Goal: Task Accomplishment & Management: Complete application form

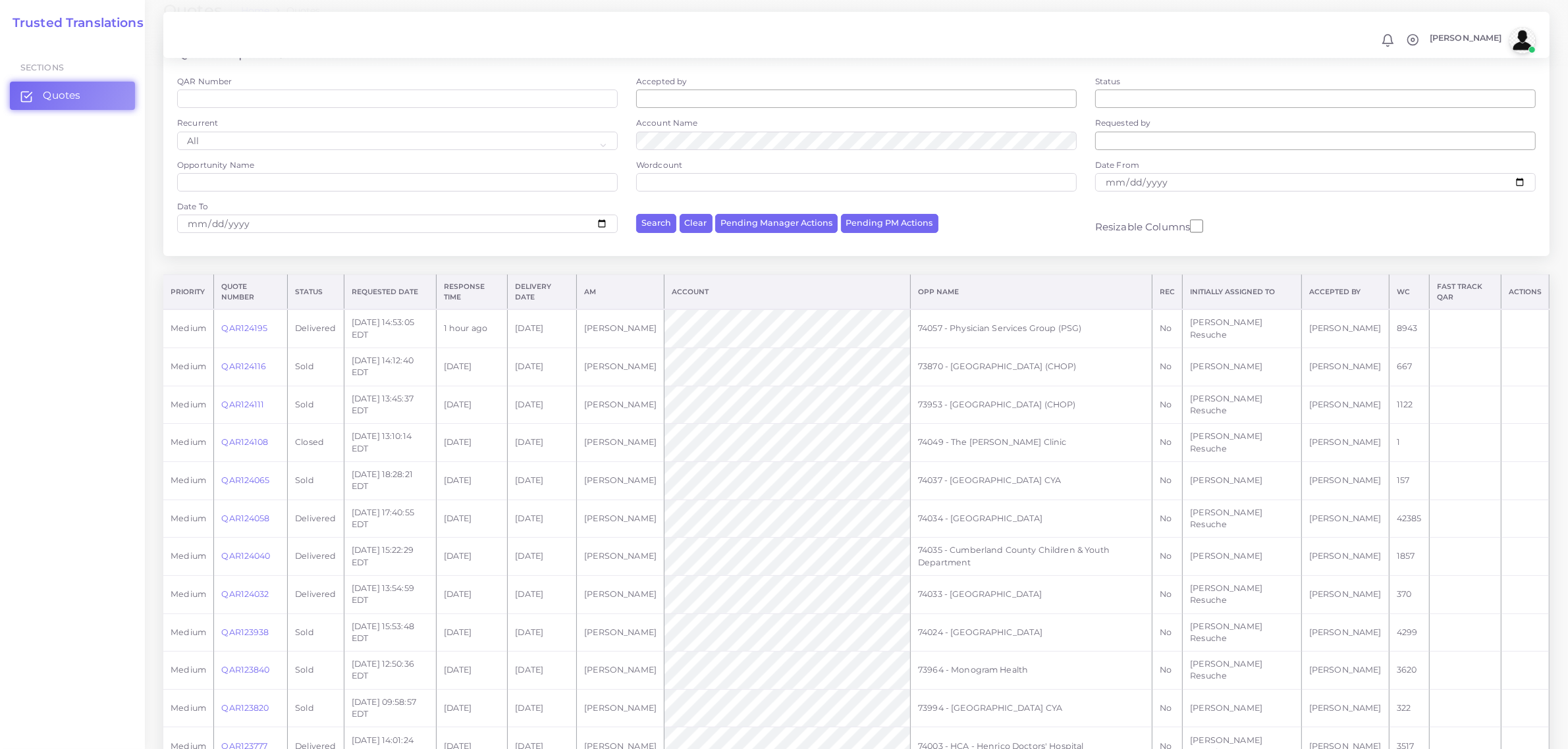
scroll to position [247, 0]
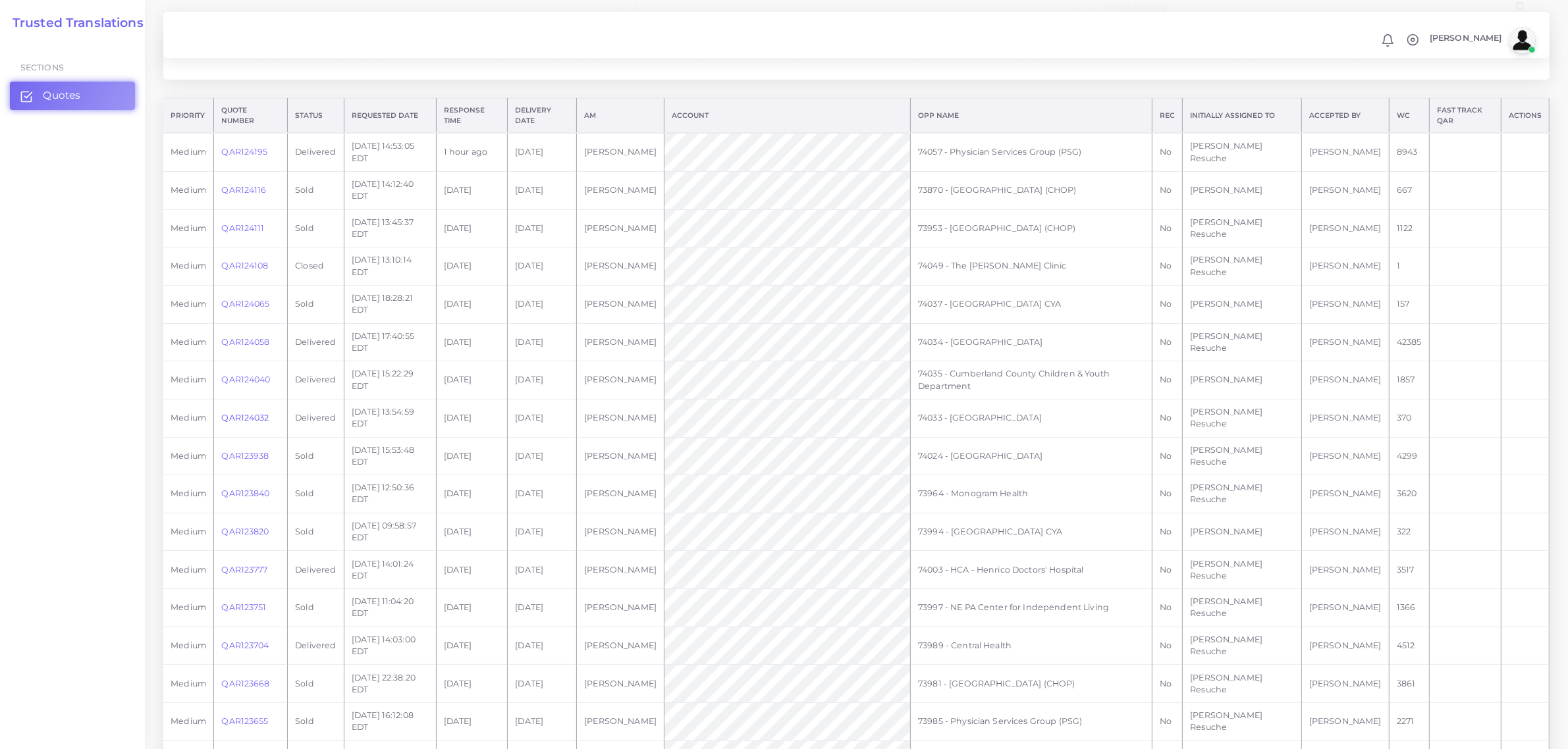
click at [241, 420] on link "QAR124032" at bounding box center [245, 418] width 47 height 10
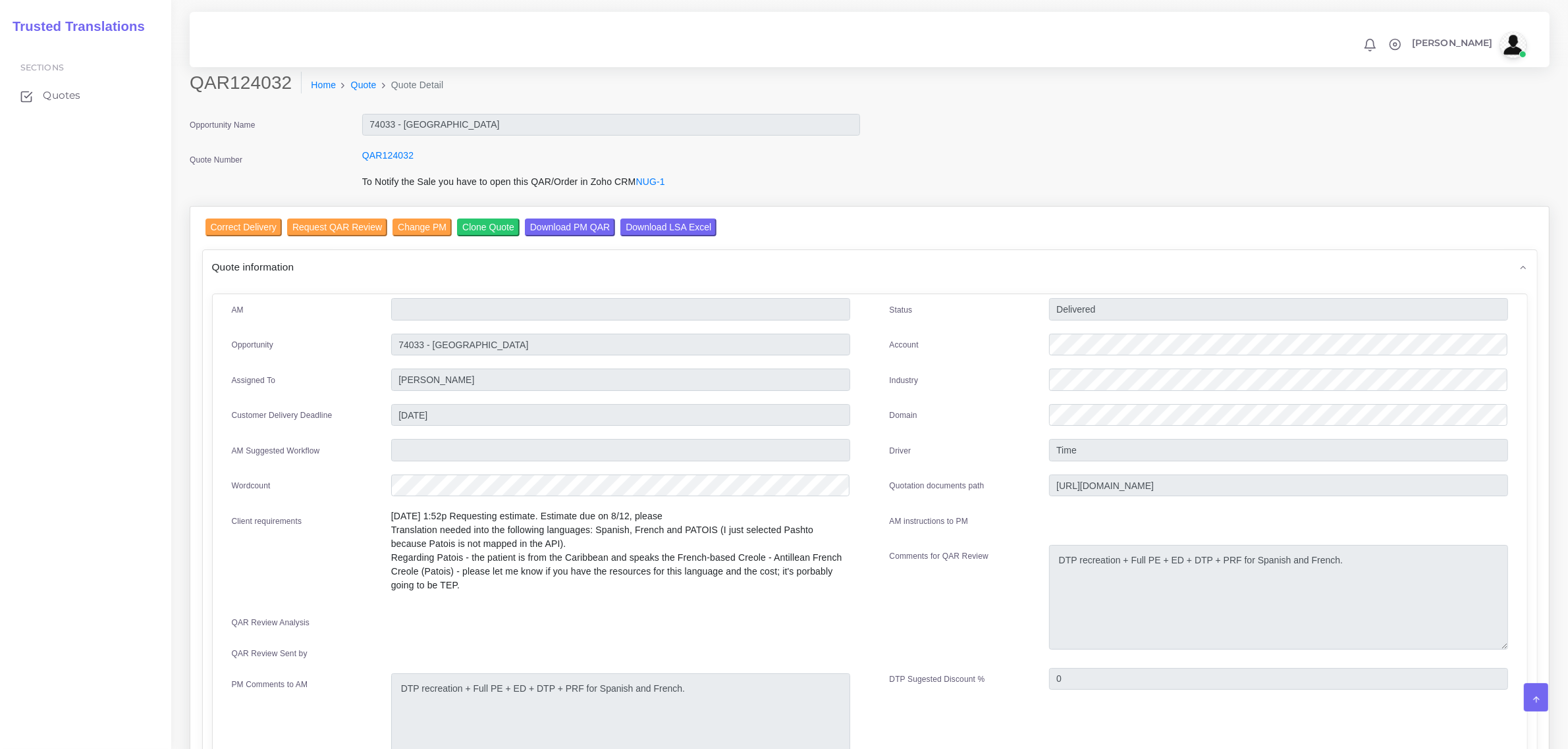
click at [570, 149] on div "QAR124032" at bounding box center [611, 162] width 518 height 26
click at [906, 159] on div "Opportunity Name 74033 - [GEOGRAPHIC_DATA] Quote Number QAR124032 To Notify the…" at bounding box center [870, 160] width 1380 height 93
click at [811, 117] on input "74033 - [GEOGRAPHIC_DATA]" at bounding box center [610, 125] width 498 height 22
drag, startPoint x: 538, startPoint y: 115, endPoint x: 528, endPoint y: 115, distance: 10.0
click at [531, 115] on input "74033 - [GEOGRAPHIC_DATA]" at bounding box center [610, 125] width 498 height 22
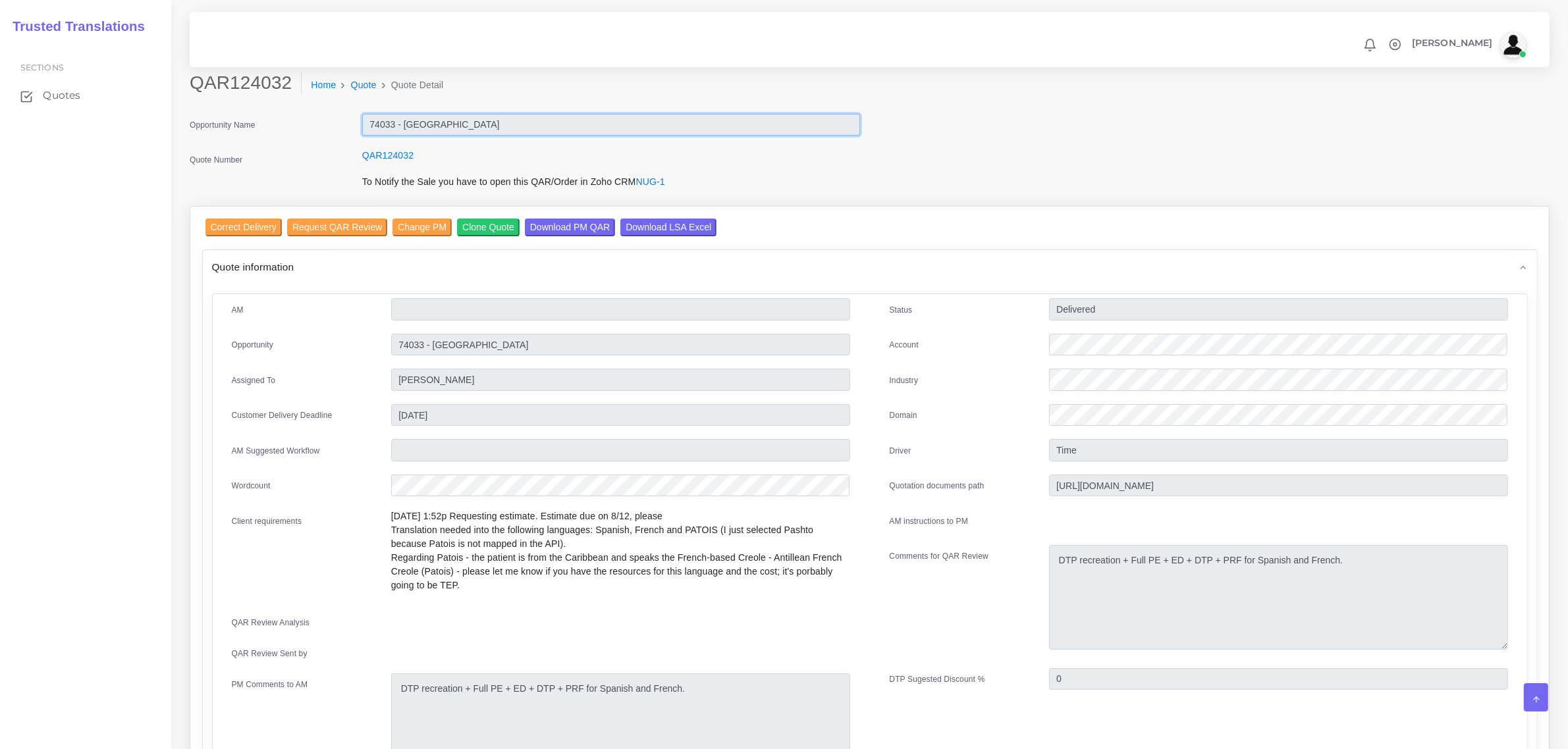
click at [425, 119] on input "74033 - [GEOGRAPHIC_DATA]" at bounding box center [610, 125] width 498 height 22
click at [395, 126] on input "74033 - [GEOGRAPHIC_DATA]" at bounding box center [610, 125] width 498 height 22
drag, startPoint x: 369, startPoint y: 128, endPoint x: 425, endPoint y: 125, distance: 56.1
click at [418, 124] on input "74033 - [GEOGRAPHIC_DATA]" at bounding box center [610, 125] width 498 height 22
click at [498, 129] on input "74033 - [GEOGRAPHIC_DATA]" at bounding box center [610, 125] width 498 height 22
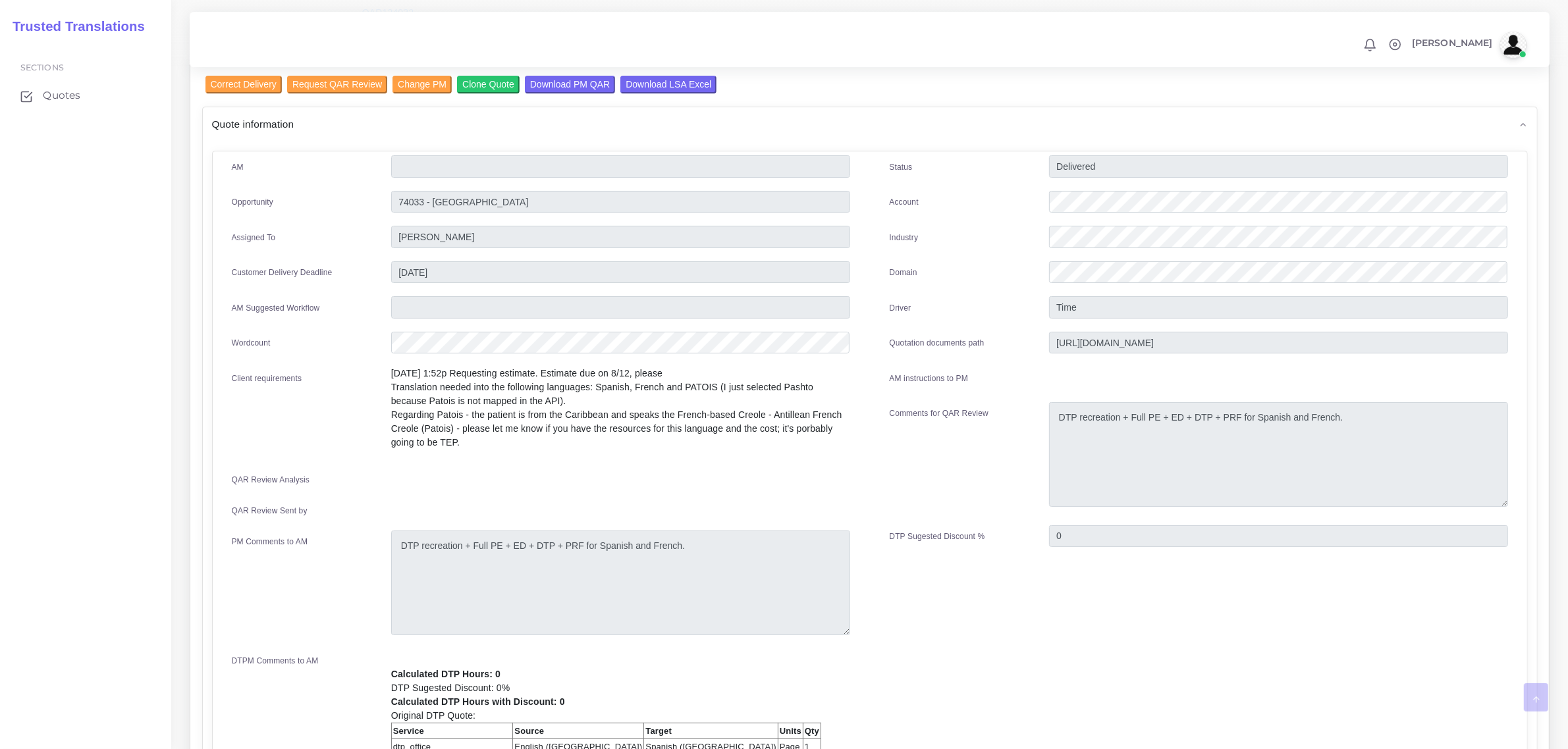
scroll to position [114, 0]
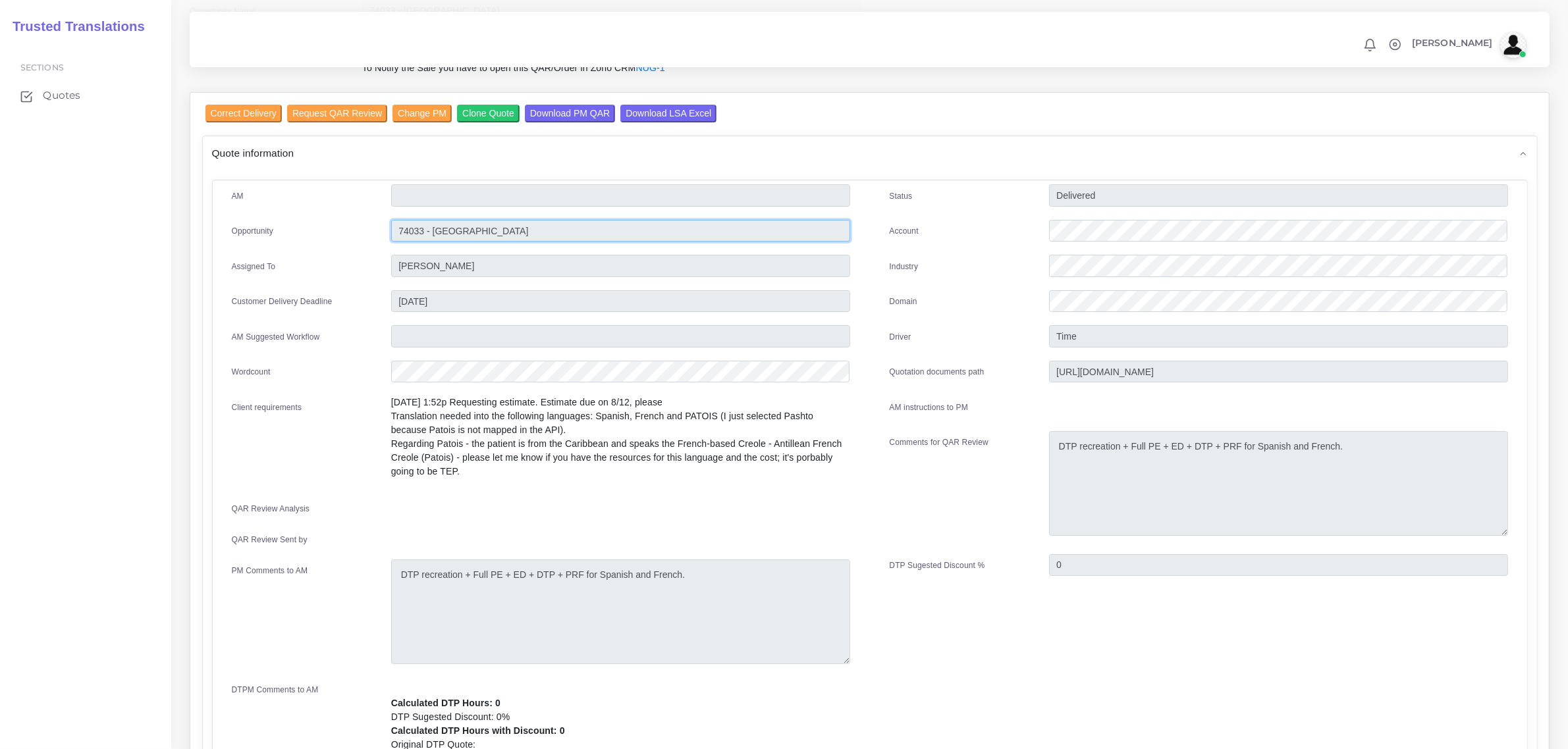
click at [439, 207] on input "74033 - [GEOGRAPHIC_DATA]" at bounding box center [620, 196] width 459 height 22
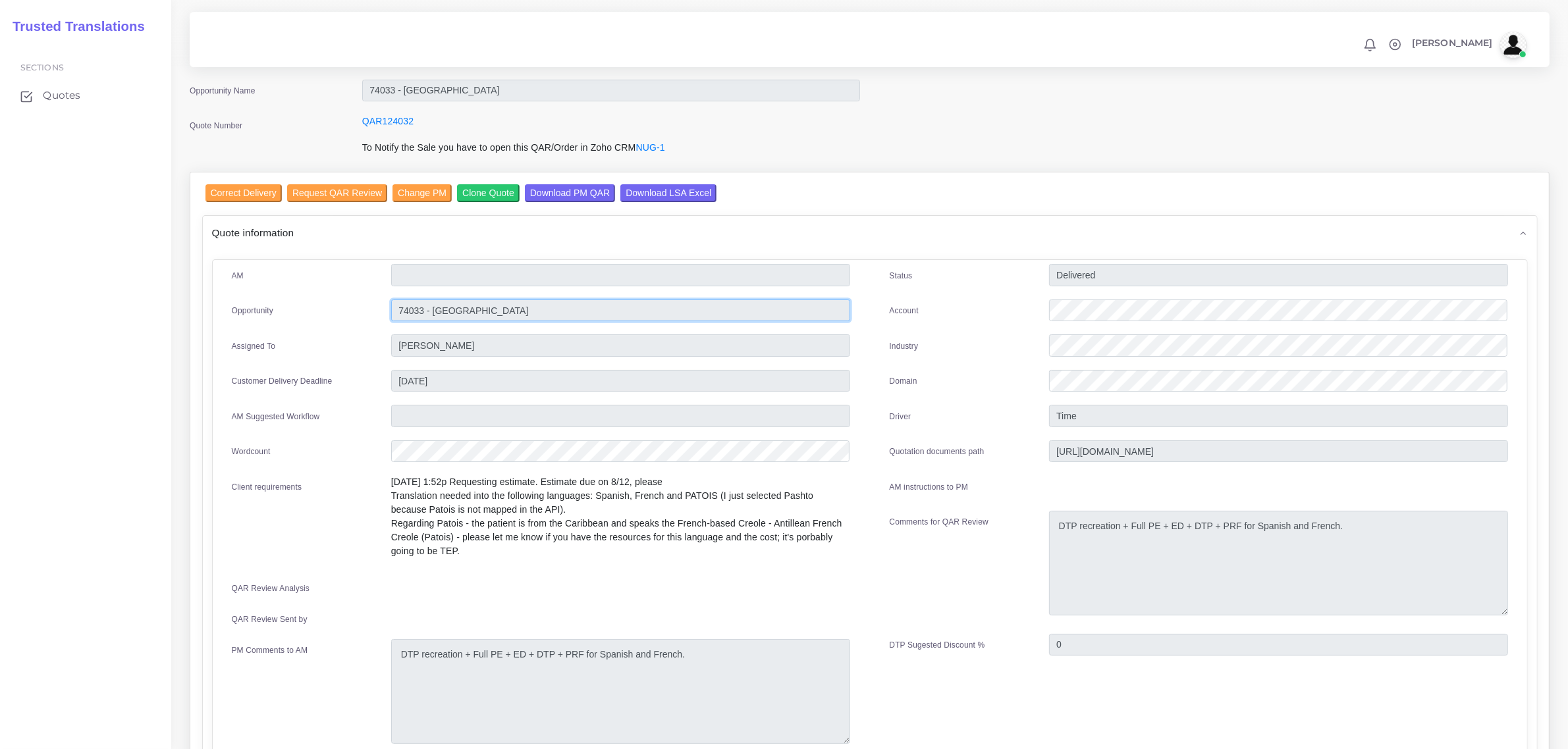
scroll to position [0, 0]
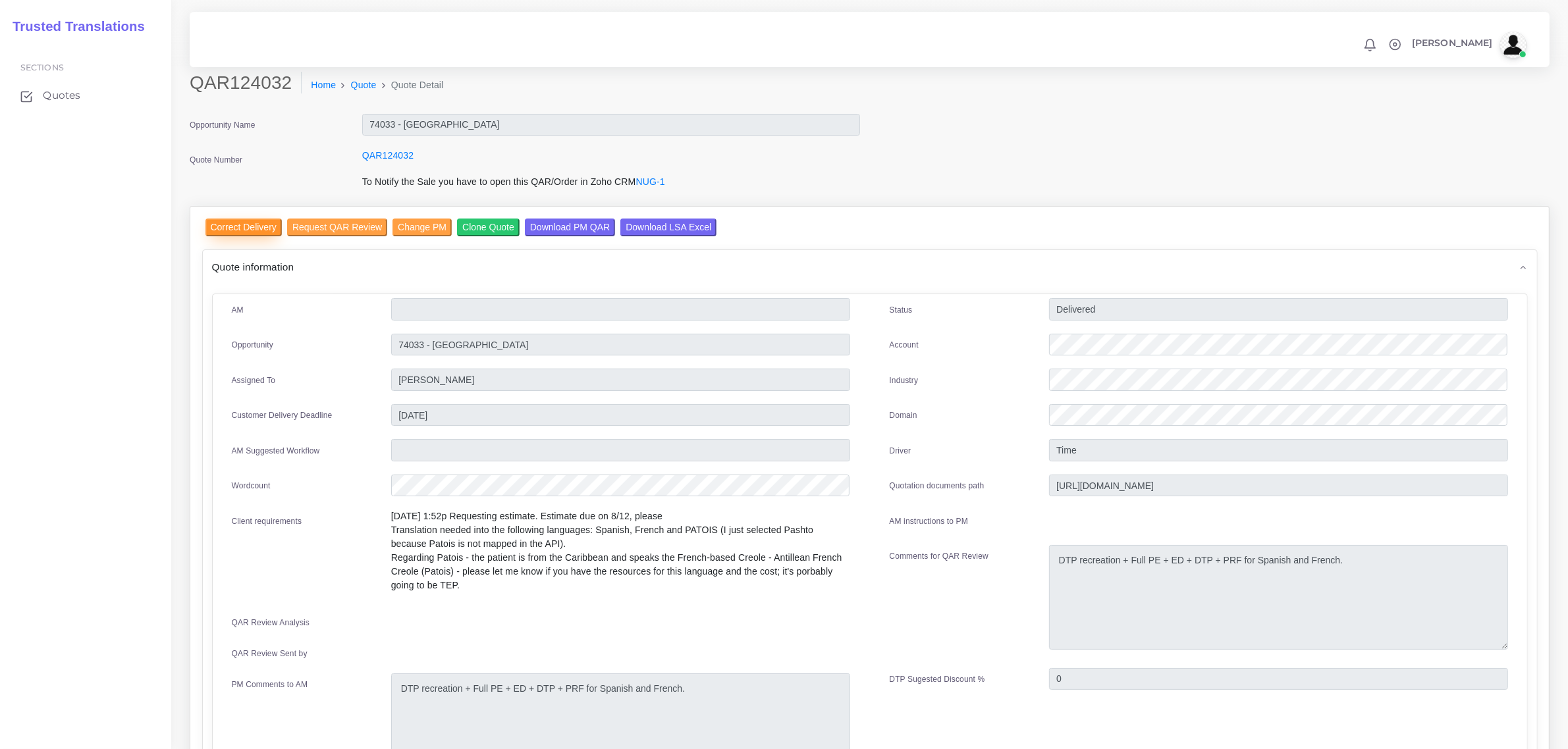
click at [252, 222] on input "Correct Delivery" at bounding box center [243, 227] width 76 height 18
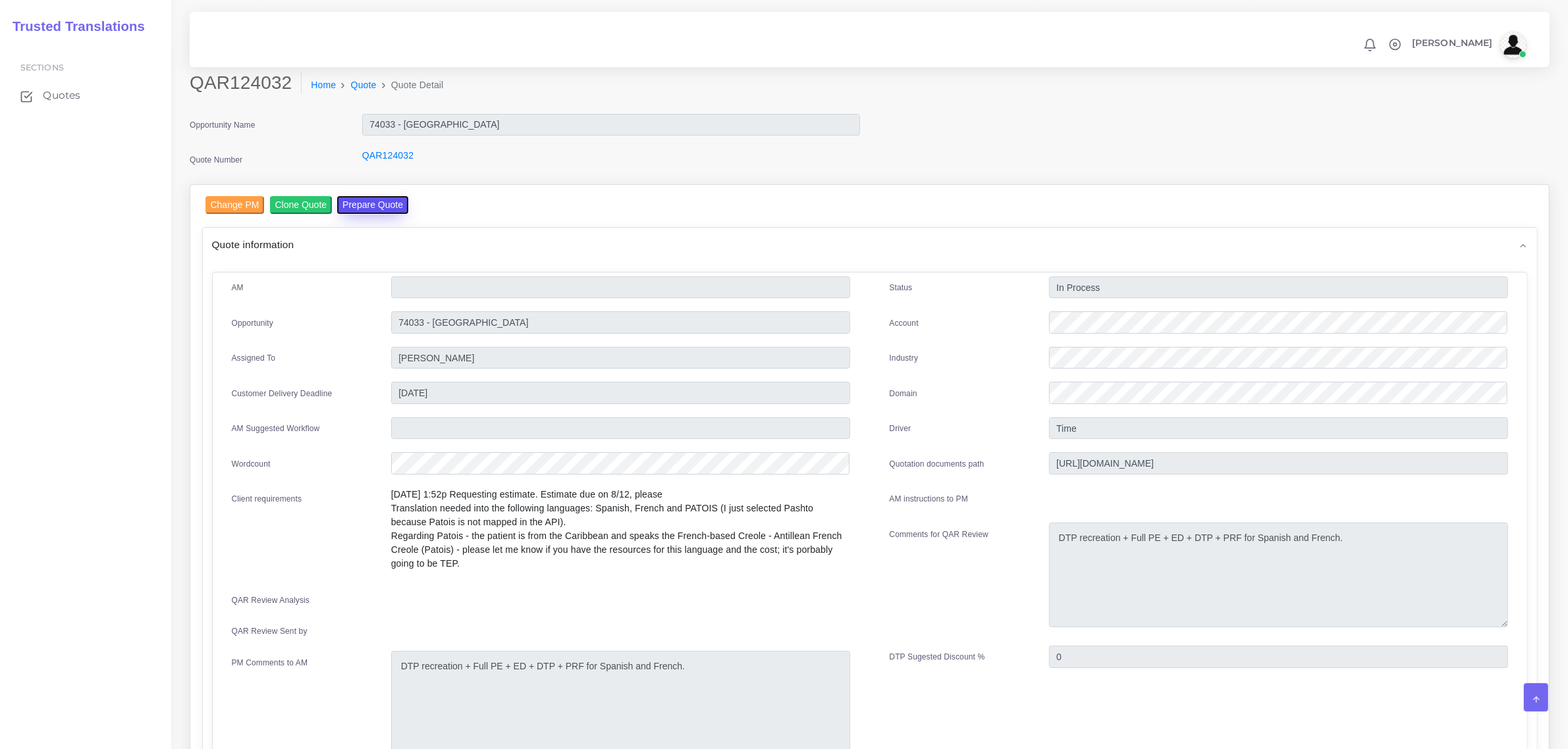
click at [353, 208] on button "Prepare Quote" at bounding box center [373, 205] width 71 height 18
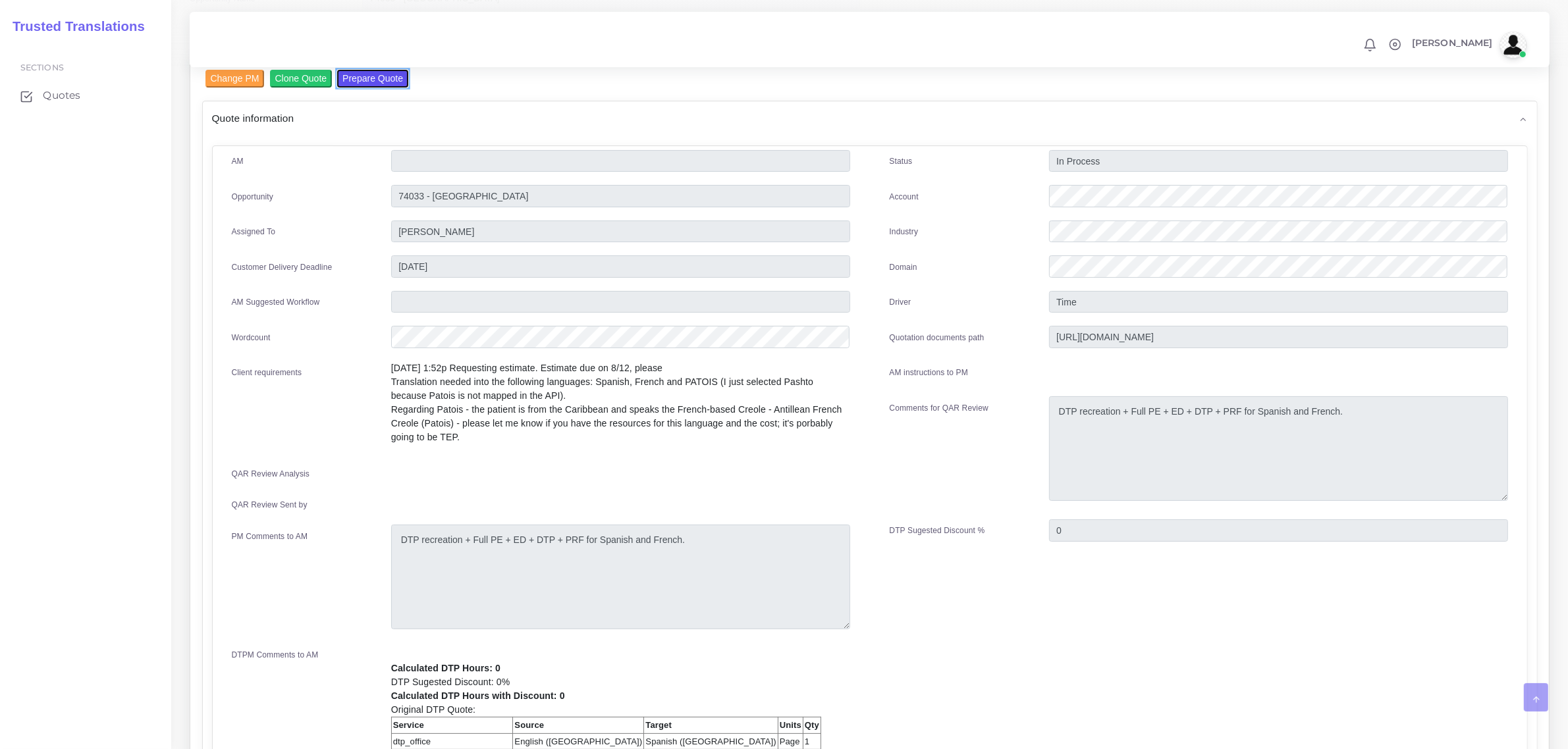
scroll to position [406, 0]
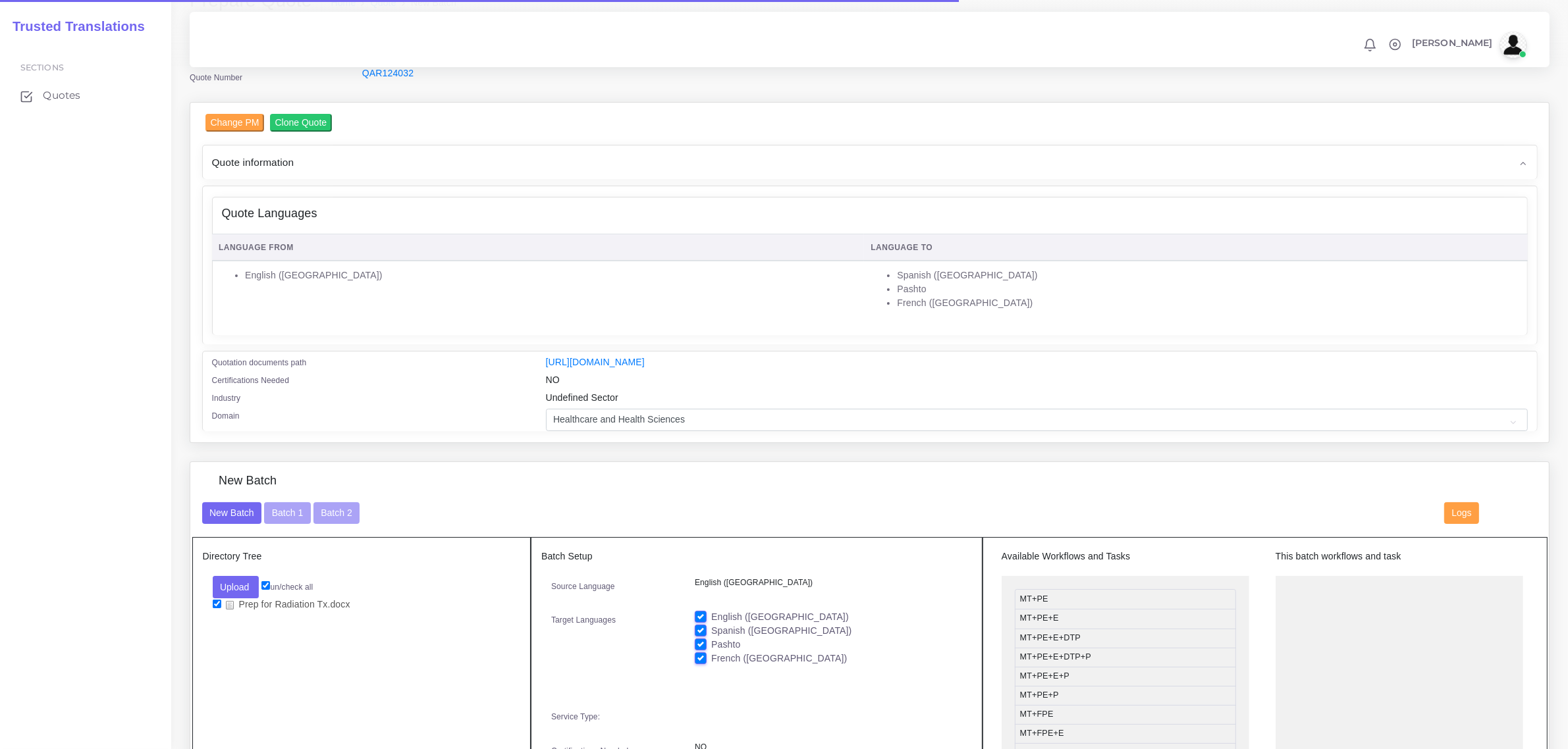
scroll to position [329, 0]
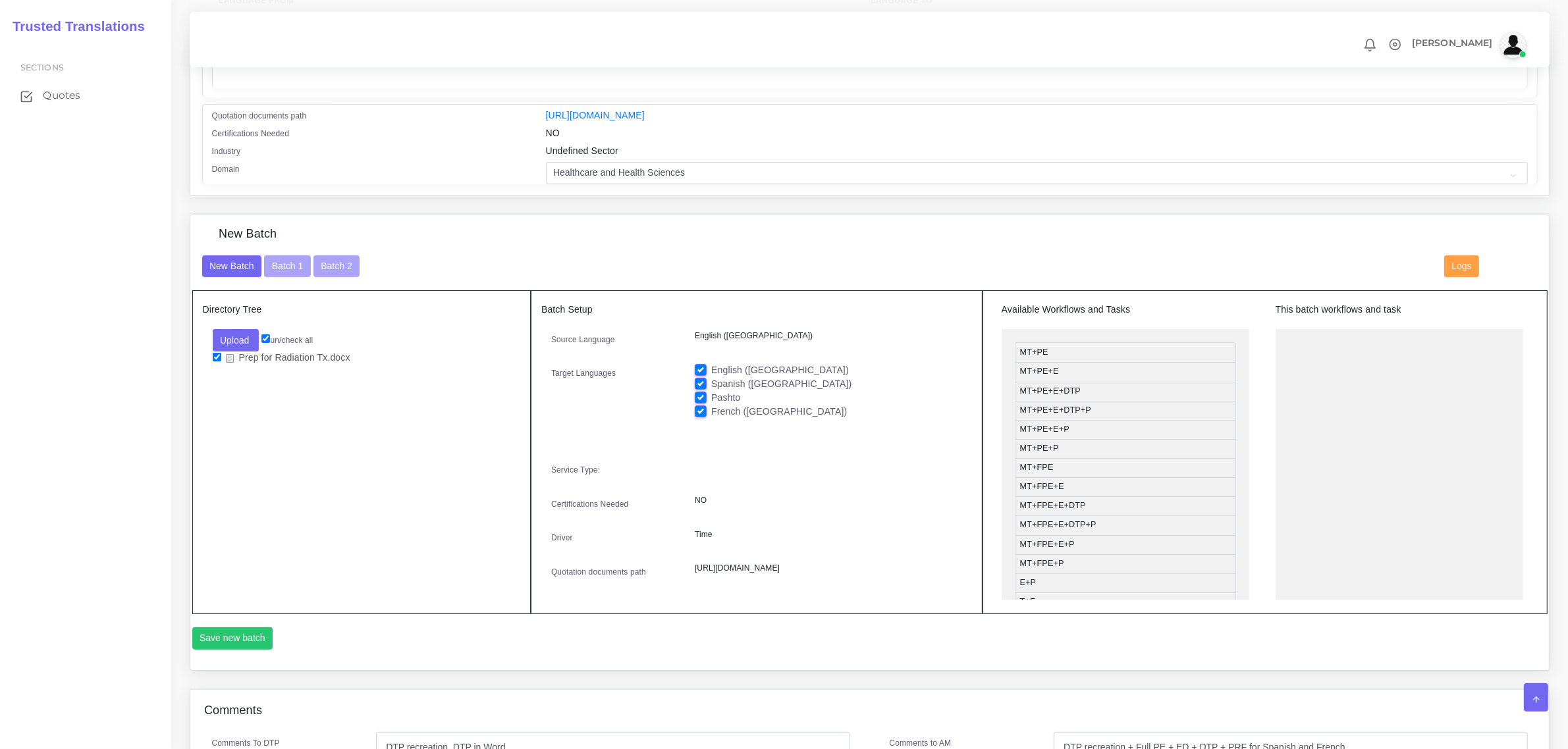
click at [711, 365] on label "English ([GEOGRAPHIC_DATA])" at bounding box center [780, 370] width 137 height 14
click at [705, 365] on input "English ([GEOGRAPHIC_DATA])" at bounding box center [701, 369] width 12 height 12
checkbox input "false"
click at [711, 380] on label "Spanish ([GEOGRAPHIC_DATA])" at bounding box center [781, 384] width 140 height 14
click at [703, 380] on input "Spanish ([GEOGRAPHIC_DATA])" at bounding box center [701, 383] width 12 height 12
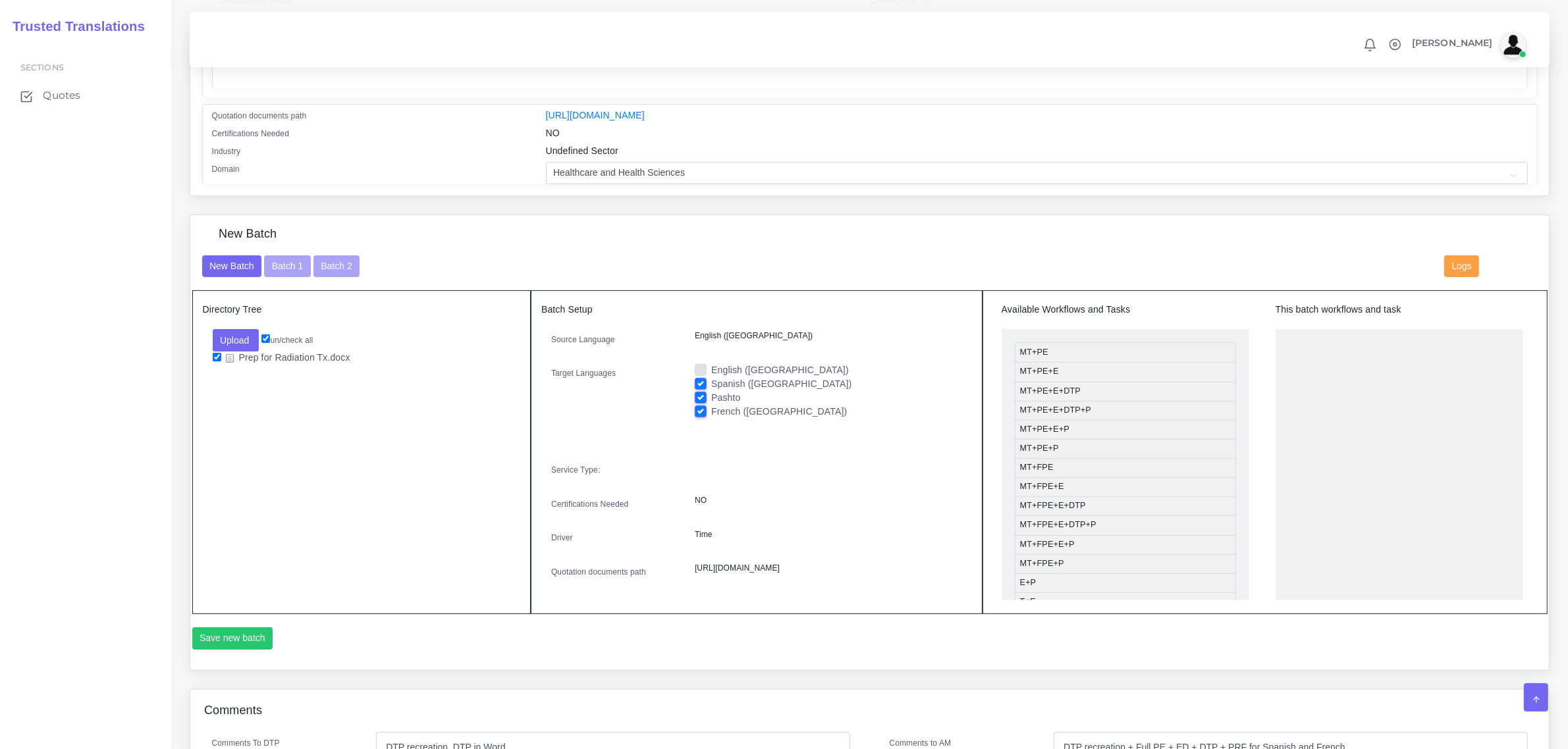
checkbox input "false"
click at [711, 406] on label "French ([GEOGRAPHIC_DATA])" at bounding box center [779, 412] width 136 height 14
click at [703, 406] on input "French ([GEOGRAPHIC_DATA])" at bounding box center [701, 411] width 12 height 12
drag, startPoint x: 713, startPoint y: 395, endPoint x: 748, endPoint y: 397, distance: 35.1
click at [748, 397] on div "Pashto" at bounding box center [828, 397] width 267 height 14
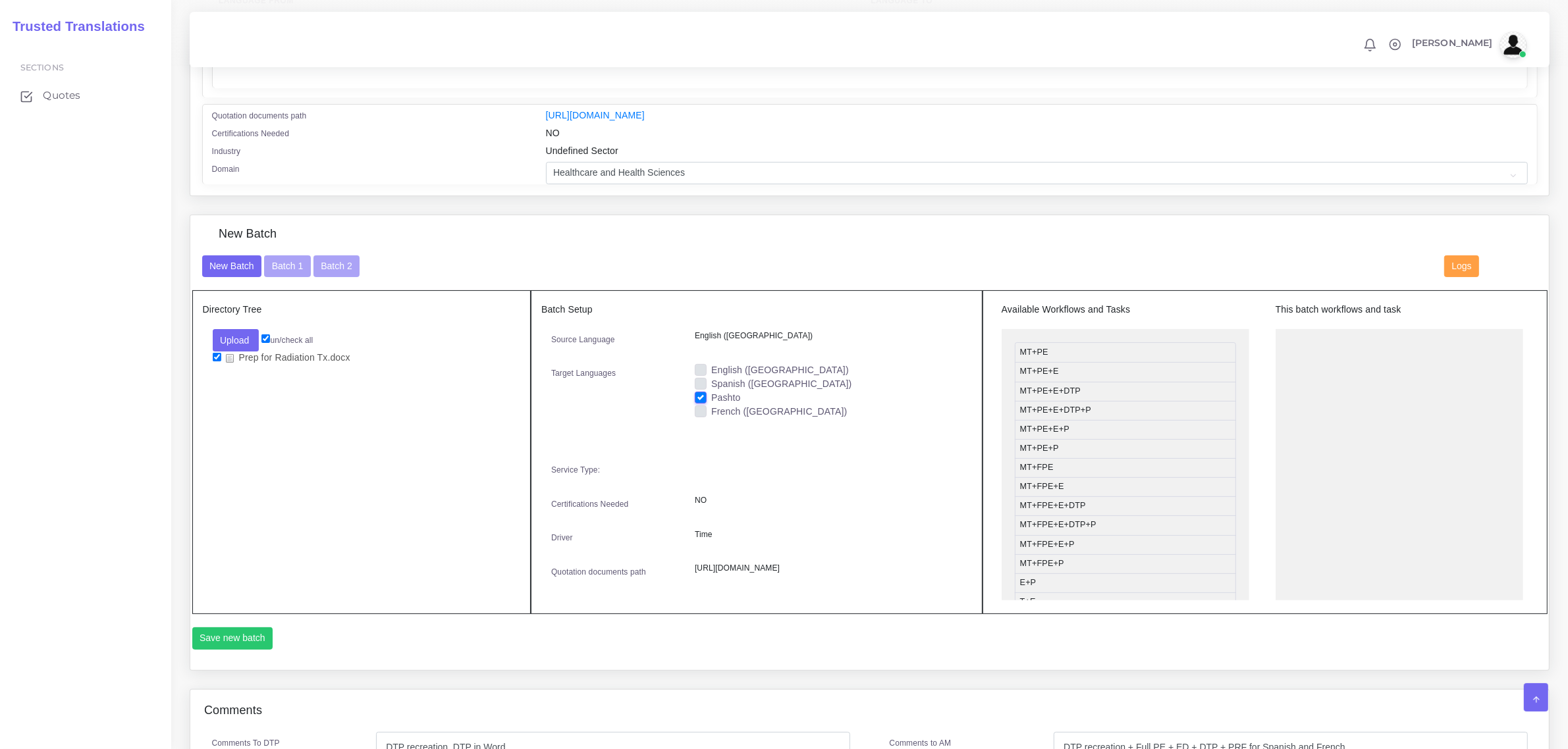
click at [759, 405] on label "French ([GEOGRAPHIC_DATA])" at bounding box center [779, 412] width 136 height 14
click at [707, 405] on input "French ([GEOGRAPHIC_DATA])" at bounding box center [701, 411] width 12 height 12
click at [711, 407] on label "French ([GEOGRAPHIC_DATA])" at bounding box center [779, 412] width 136 height 14
click at [703, 407] on input "French ([GEOGRAPHIC_DATA])" at bounding box center [701, 411] width 12 height 12
checkbox input "false"
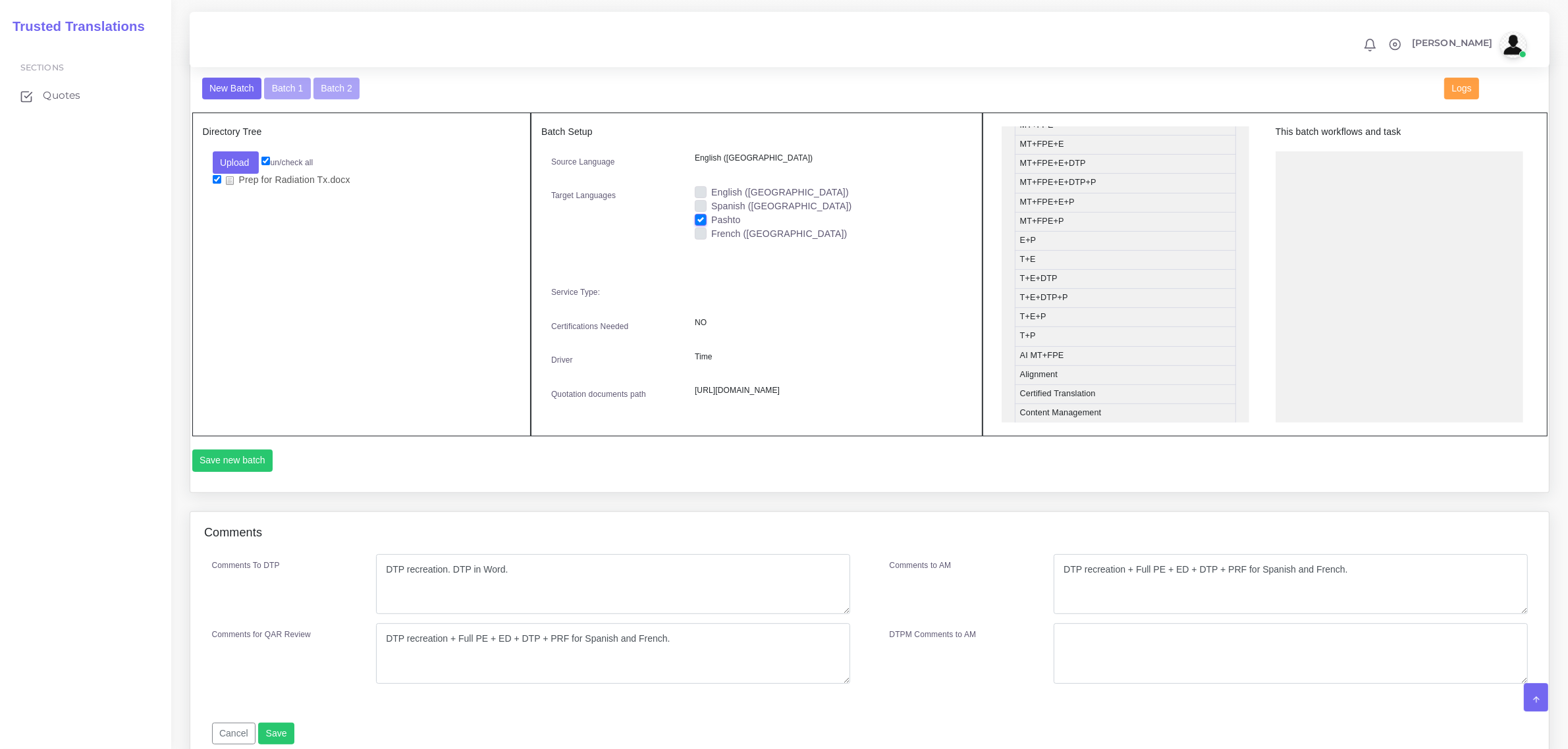
scroll to position [597, 0]
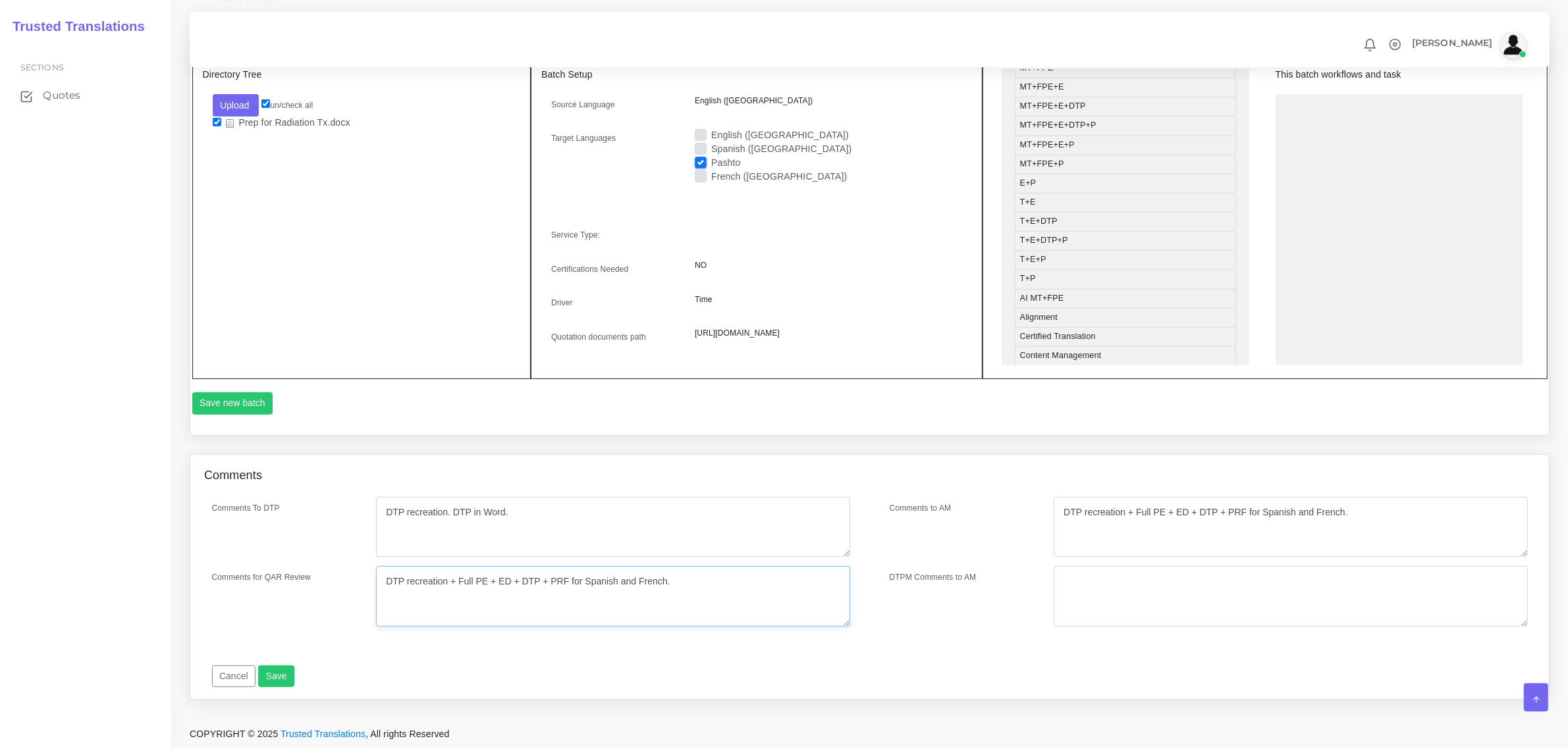
click at [709, 585] on textarea "DTP recreation + Full PE + ED + DTP + PRF for Spanish and French." at bounding box center [613, 596] width 474 height 60
type textarea "DTP recreation + Full PE + ED + DTP + PRF for Spanish and French. Pashto refer"
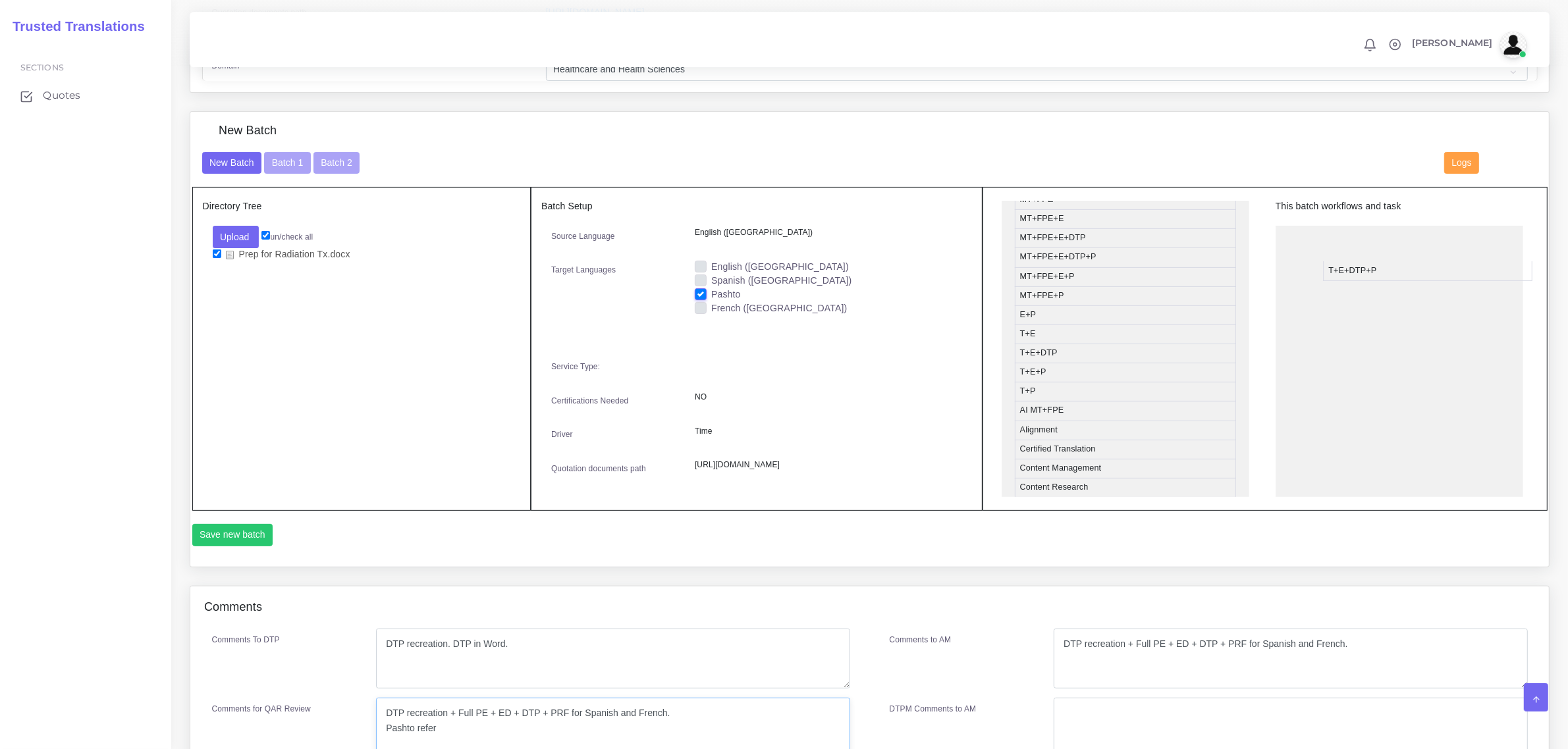
drag, startPoint x: 1052, startPoint y: 376, endPoint x: 1380, endPoint y: 258, distance: 348.6
click at [255, 546] on button "Save new batch" at bounding box center [233, 535] width 81 height 22
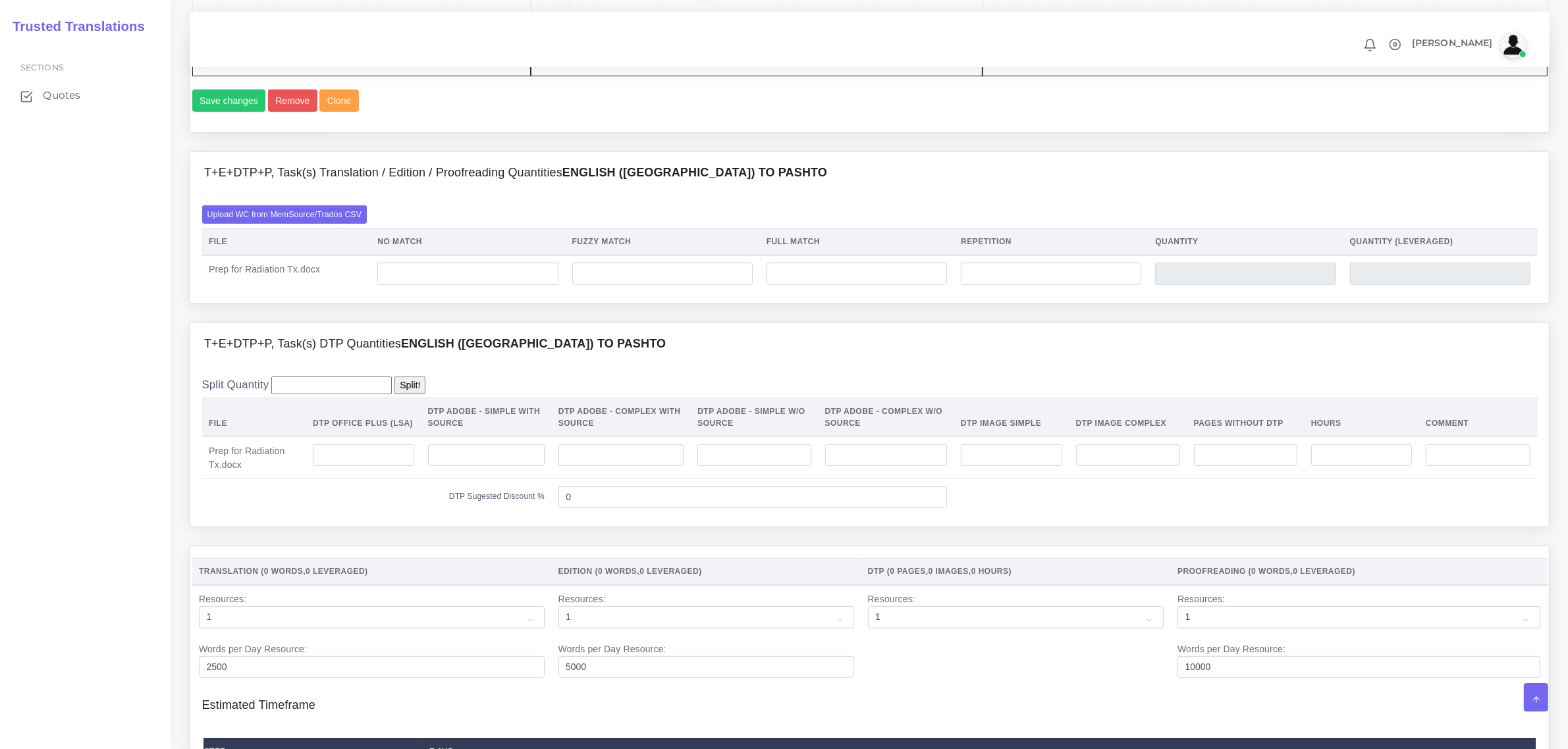
scroll to position [869, 0]
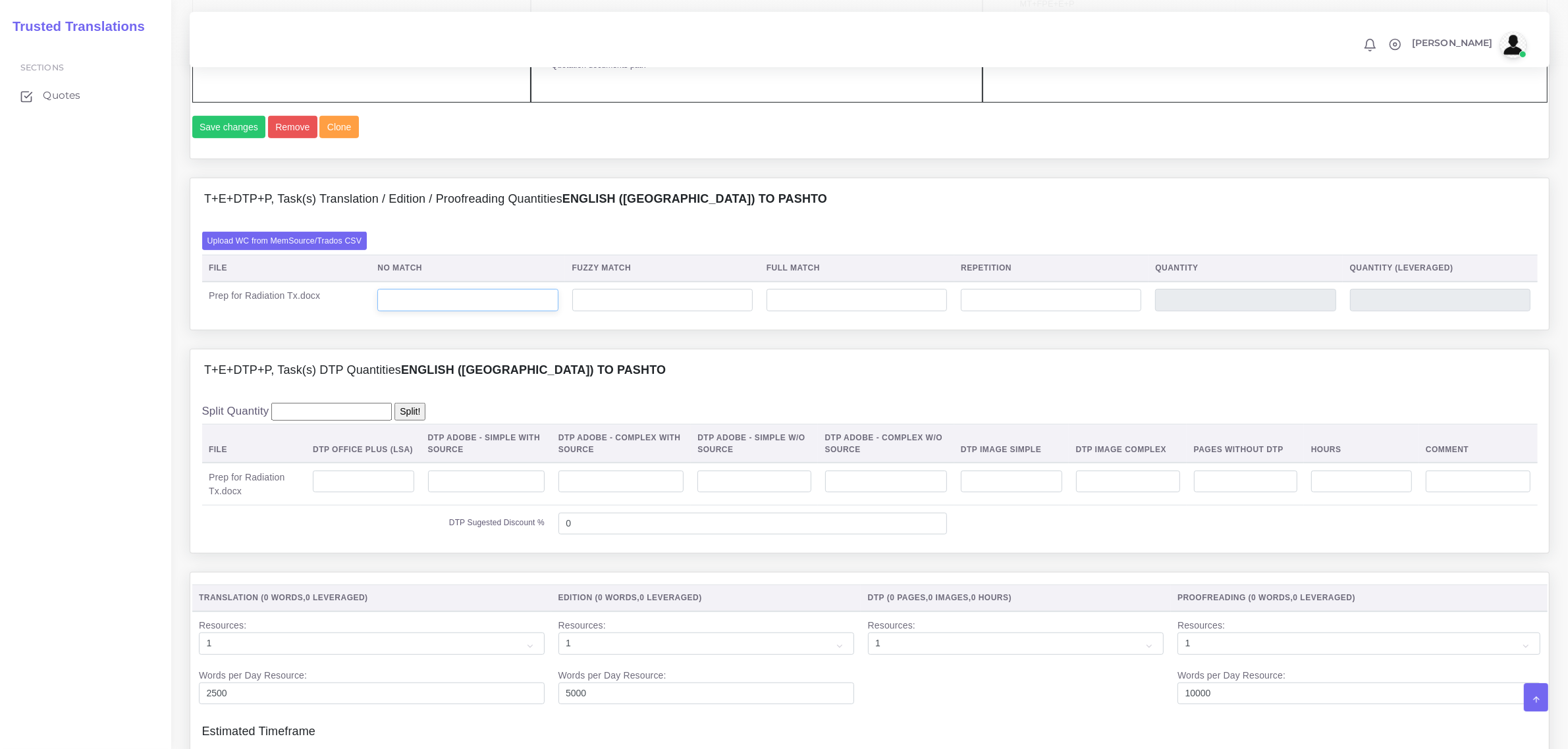
click at [542, 311] on input "number" at bounding box center [467, 300] width 181 height 22
click at [1229, 311] on input "number" at bounding box center [1245, 300] width 181 height 22
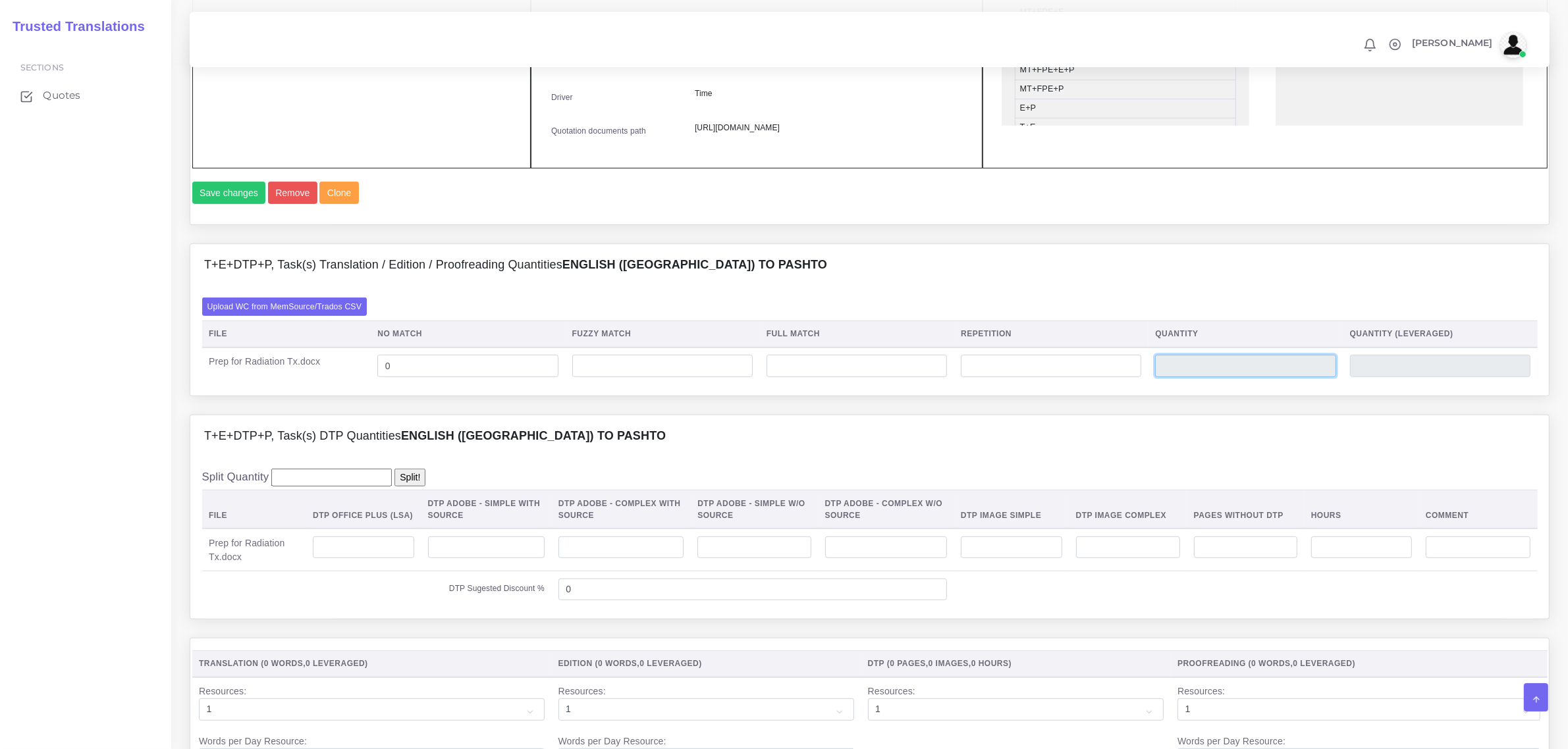
scroll to position [787, 0]
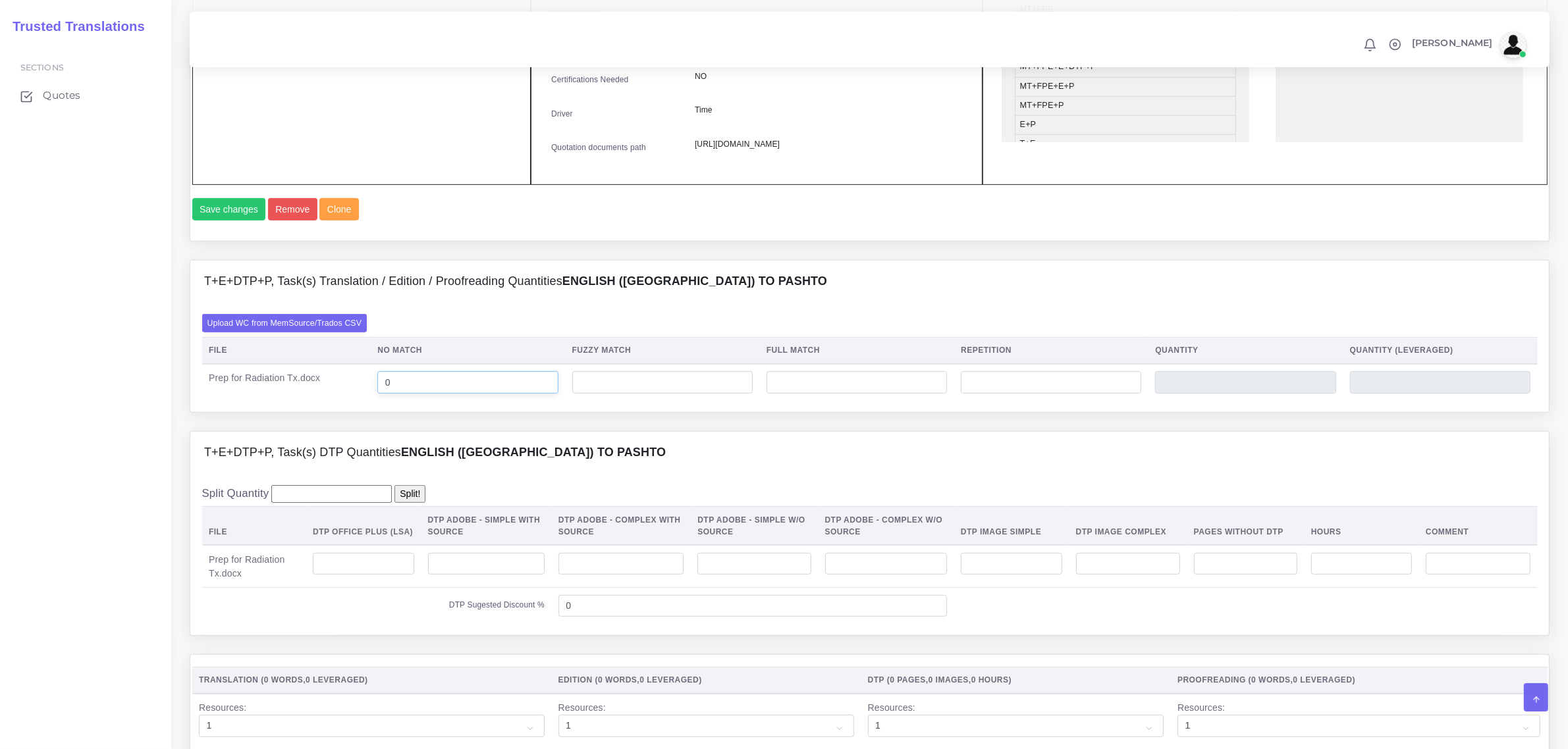
click at [477, 394] on input "0" at bounding box center [467, 382] width 181 height 22
click at [527, 369] on div "Upload WC from MemSource/Trados CSV File No Match Fuzzy Match Full Match Repeti…" at bounding box center [869, 358] width 1335 height 86
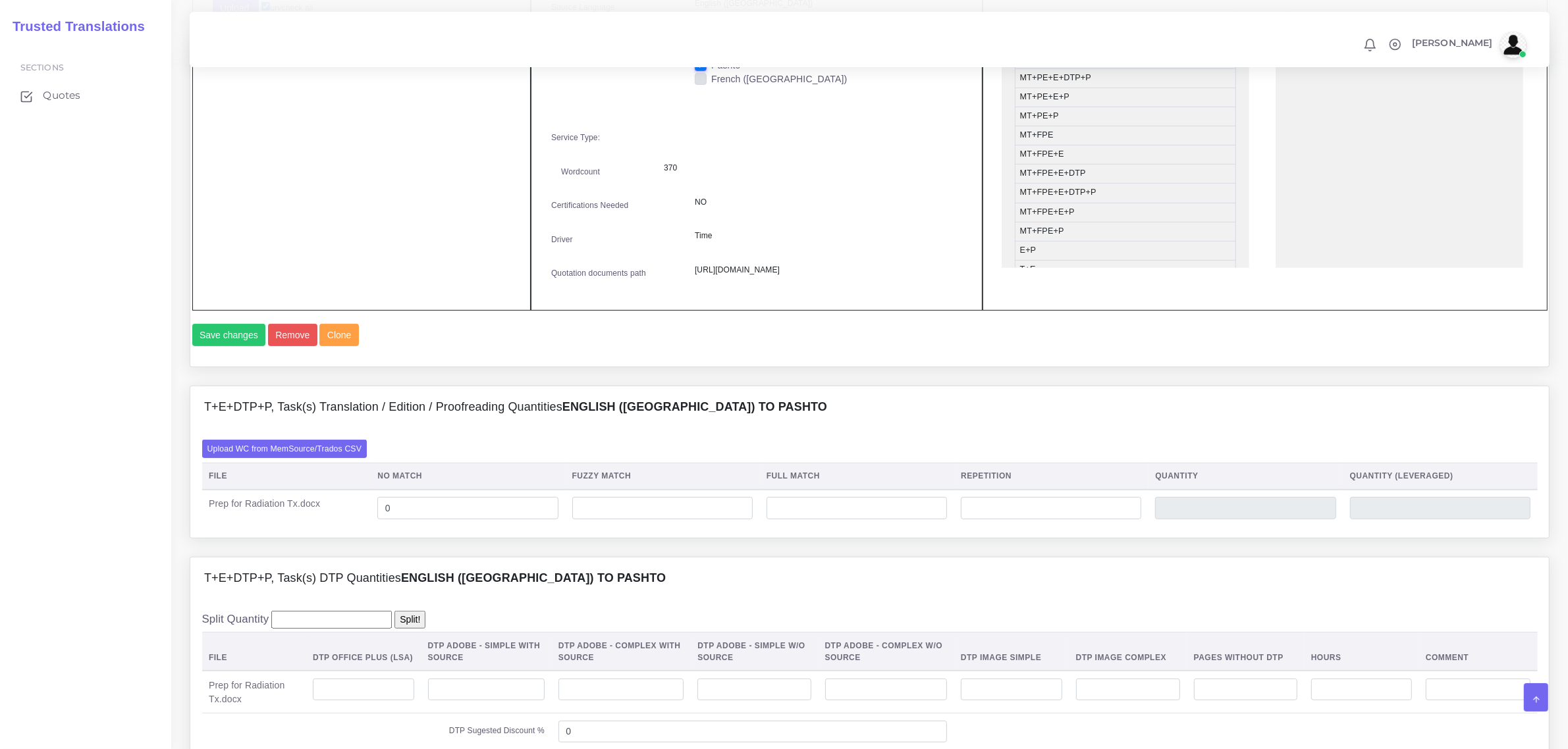
scroll to position [869, 0]
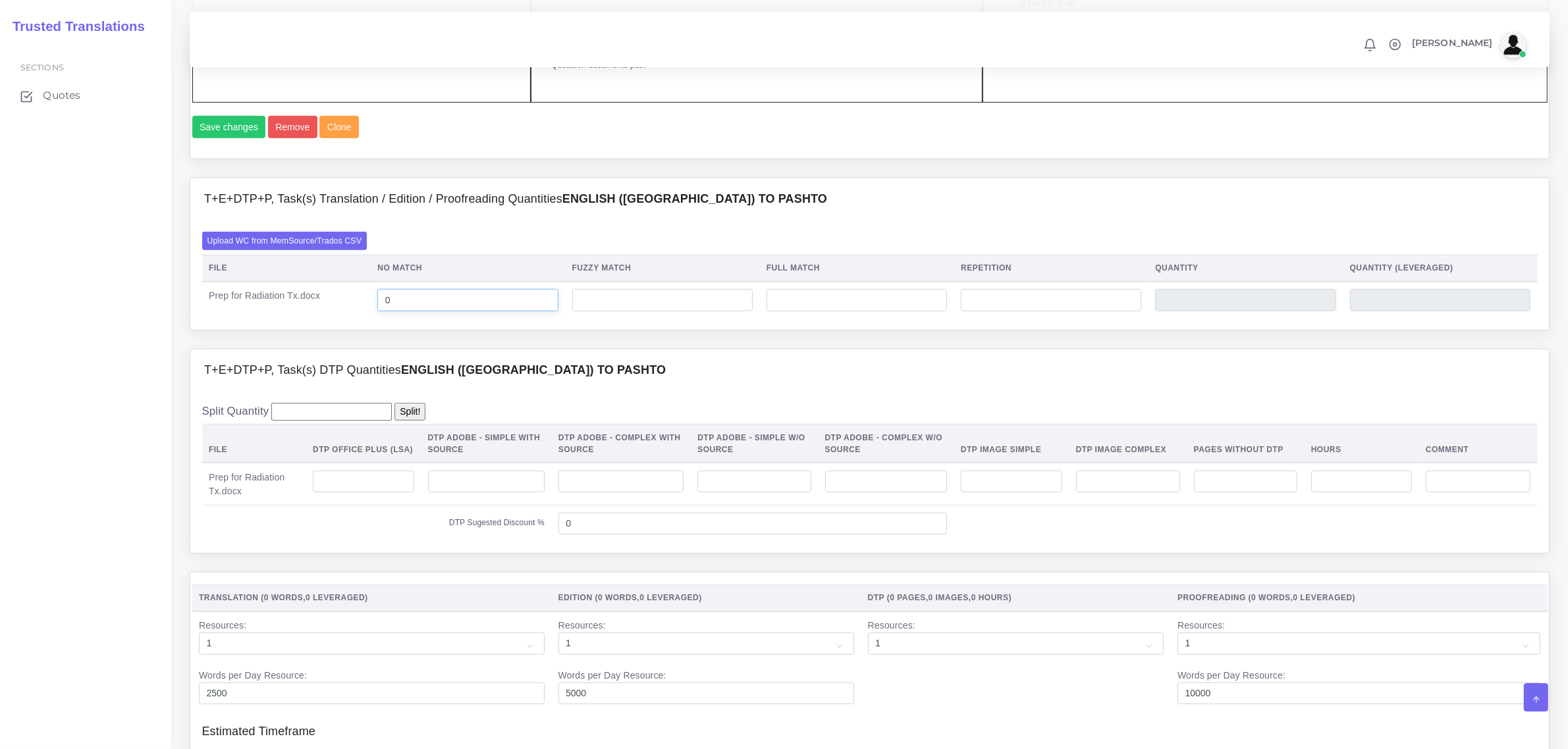
drag, startPoint x: 409, startPoint y: 336, endPoint x: 320, endPoint y: 340, distance: 89.1
click at [320, 319] on tr "Prep for Radiation Tx.docx 0" at bounding box center [869, 300] width 1335 height 37
type input "185"
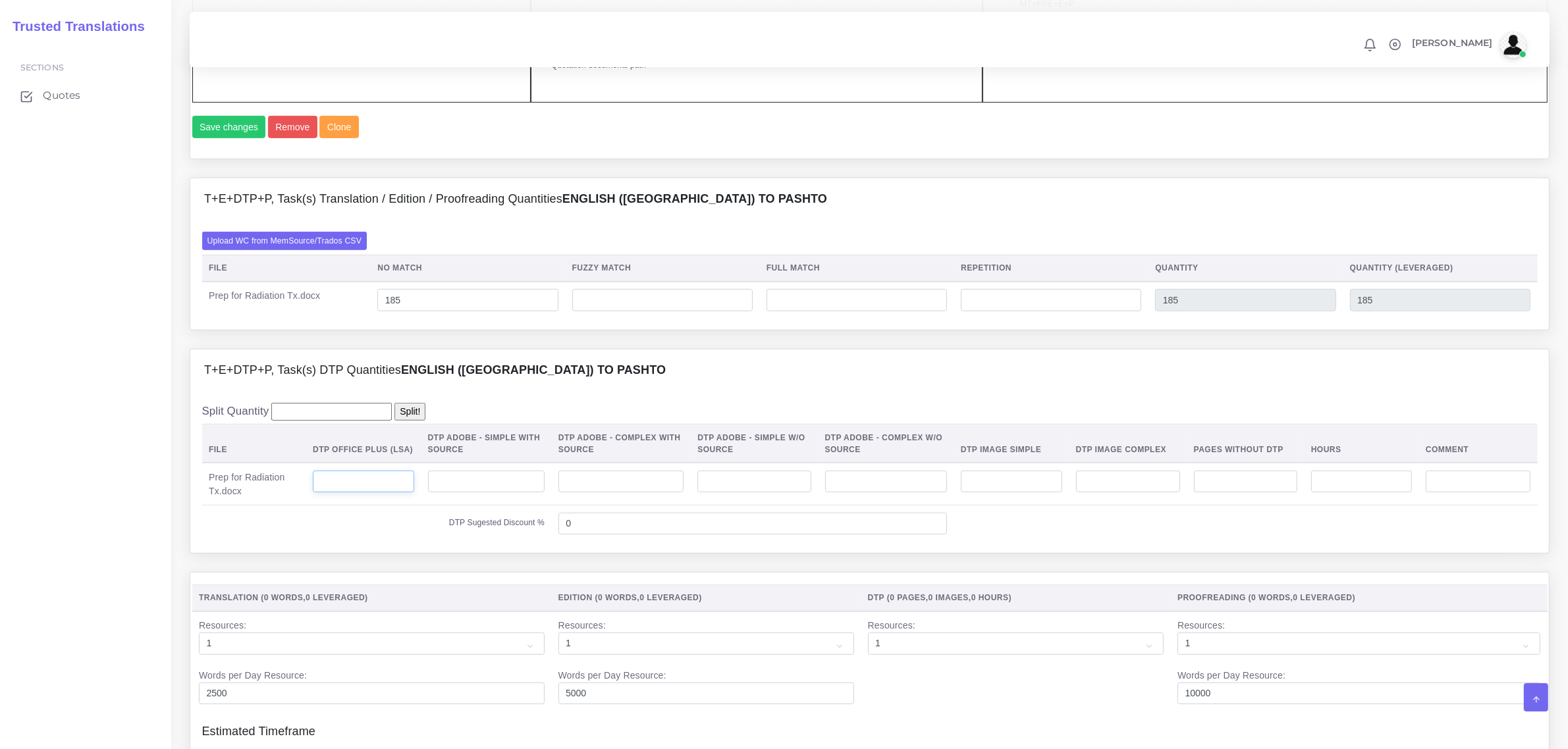
click at [367, 493] on input "number" at bounding box center [363, 481] width 101 height 22
type input "1"
click at [367, 541] on td "DTP Sugested Discount %" at bounding box center [376, 524] width 350 height 36
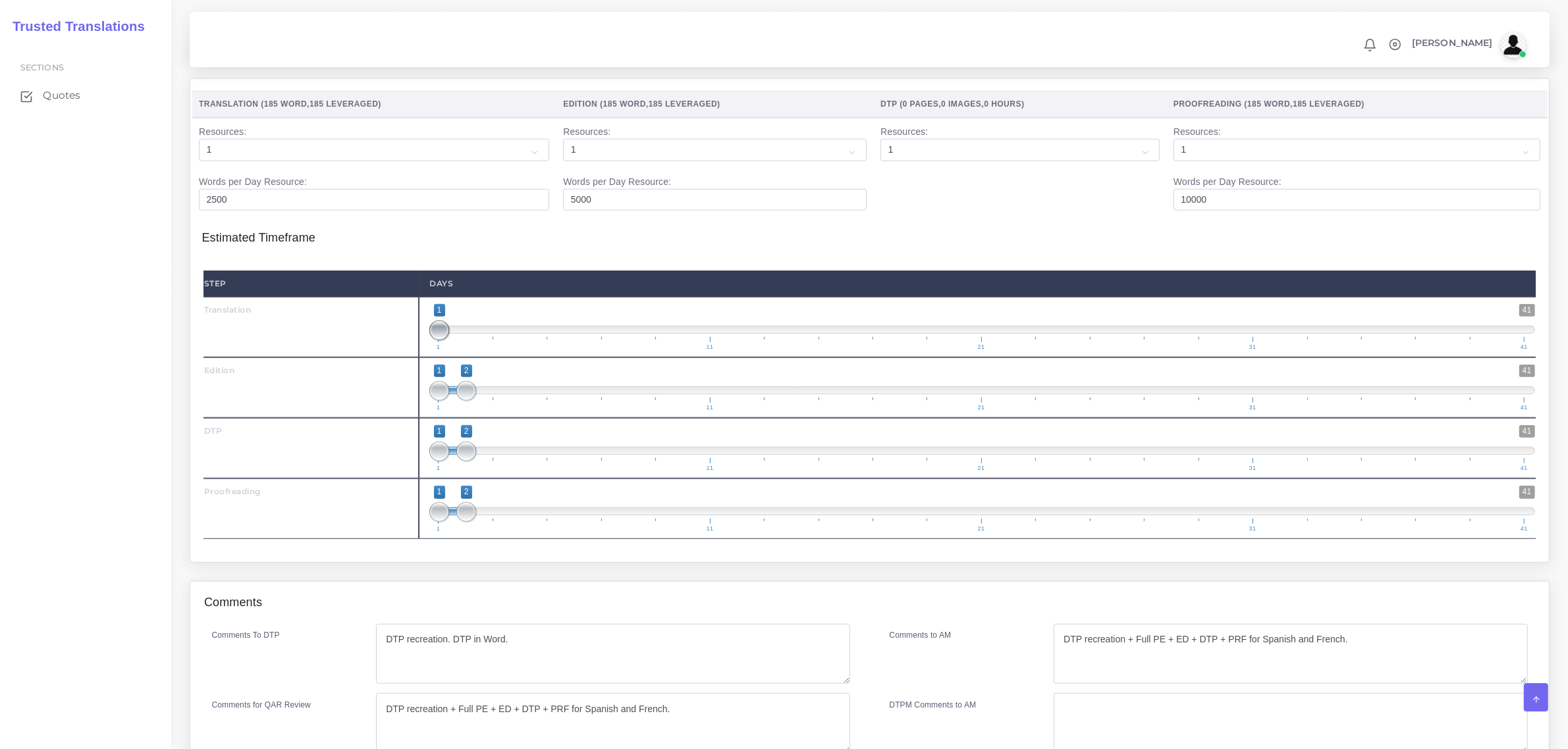
type input "1;2"
click at [465, 341] on span at bounding box center [465, 330] width 19 height 19
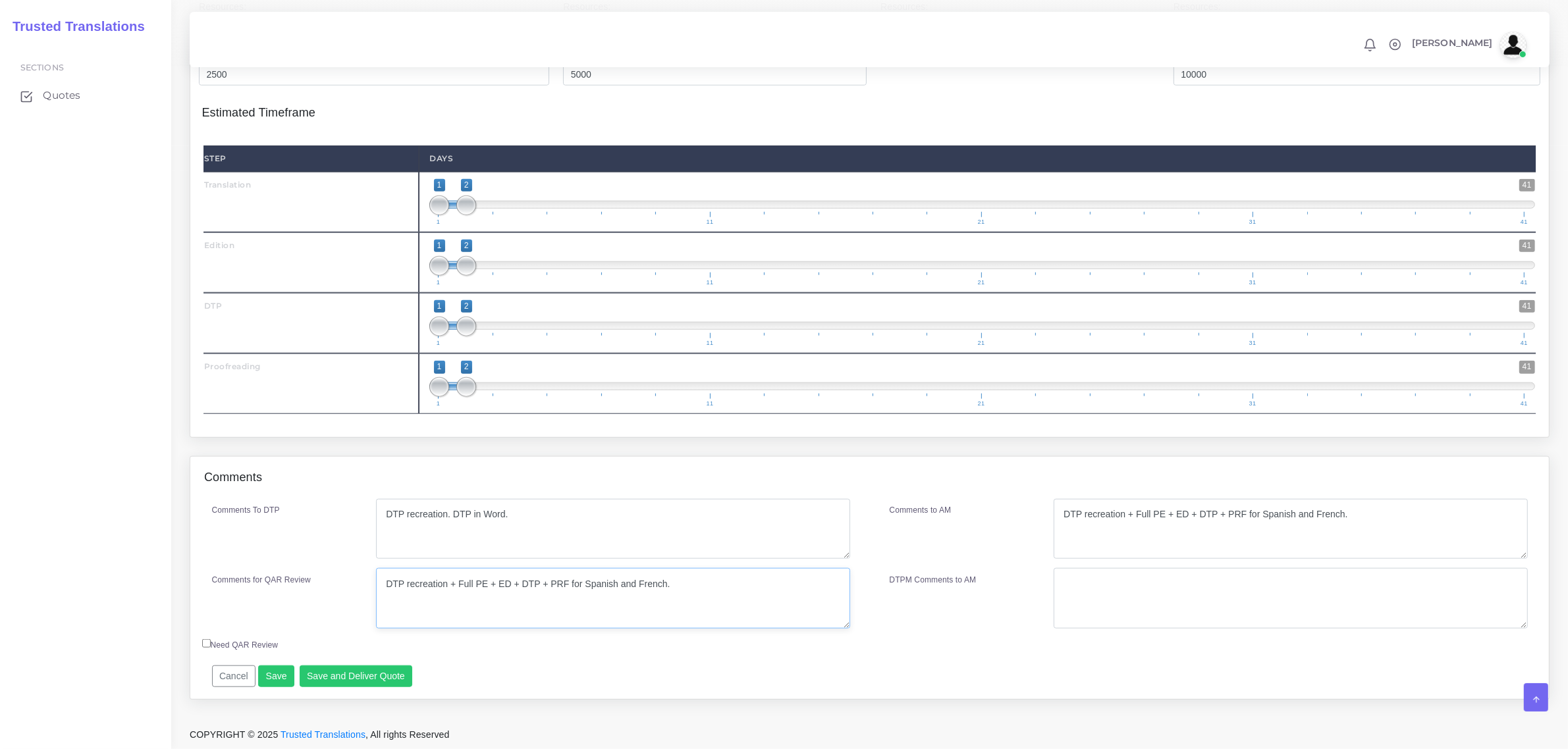
click at [721, 588] on textarea "DTP recreation + Full PE + ED + DTP + PRF for Spanish and French." at bounding box center [613, 597] width 474 height 60
click at [688, 600] on textarea "DTP recreation + Full PE + ED + DTP + PRF for Spanish and French." at bounding box center [613, 597] width 474 height 60
paste textarea "$0.40/w TEP"
click at [692, 597] on textarea "DTP recreation + Full PE + ED + DTP + PRF for Spanish and French." at bounding box center [613, 597] width 474 height 60
click at [701, 614] on textarea "DTP recreation + Full PE + ED + DTP + PRF for Spanish and French." at bounding box center [613, 597] width 474 height 60
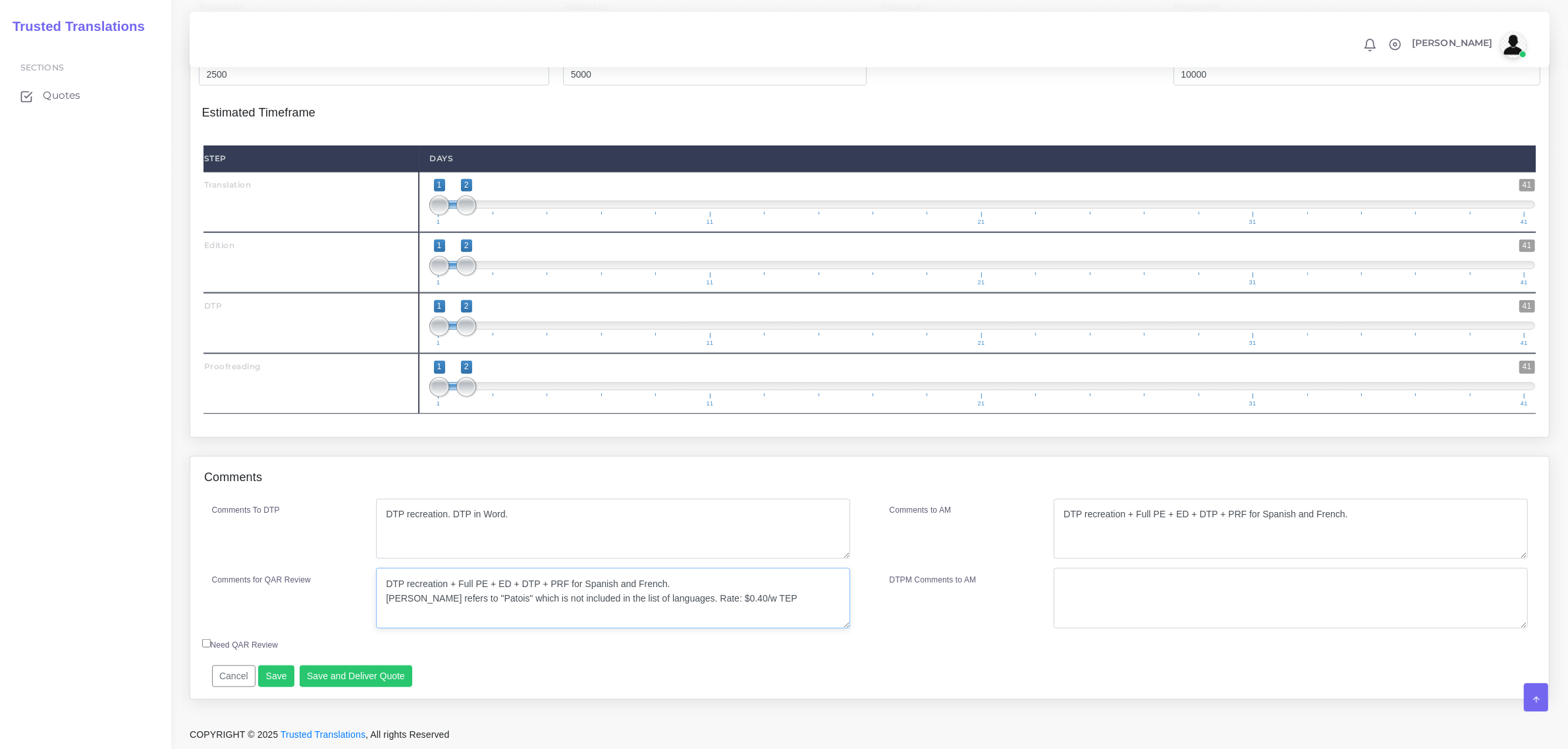
click at [759, 600] on textarea "DTP recreation + Full PE + ED + DTP + PRF for Spanish and French." at bounding box center [613, 597] width 474 height 60
type textarea "DTP recreation + Full PE + ED + DTP + PRF for Spanish and French. [PERSON_NAME]…"
click at [356, 677] on button "Save and Deliver Quote" at bounding box center [356, 676] width 114 height 22
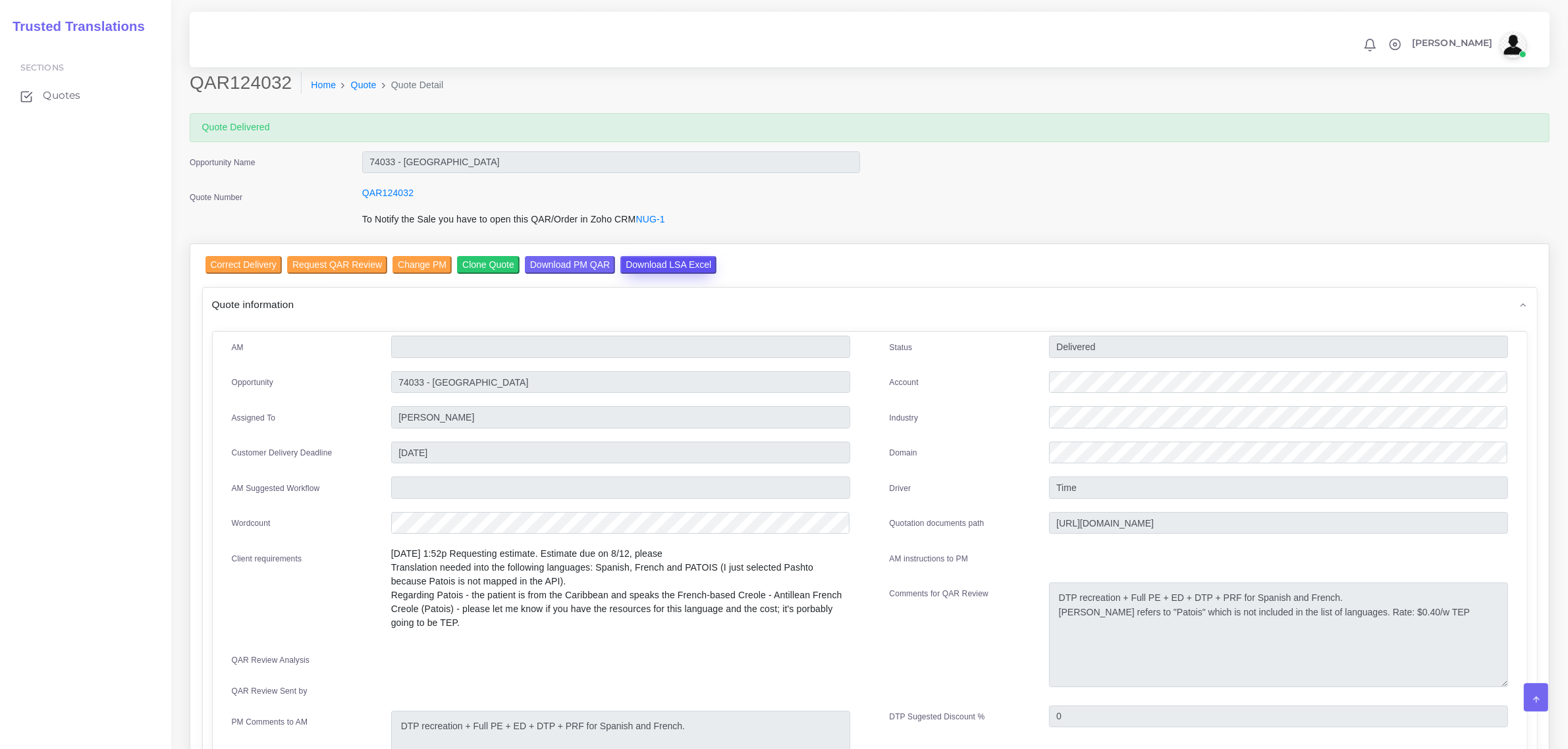
click at [652, 264] on input "Download LSA Excel" at bounding box center [668, 264] width 96 height 18
